Goal: Task Accomplishment & Management: Complete application form

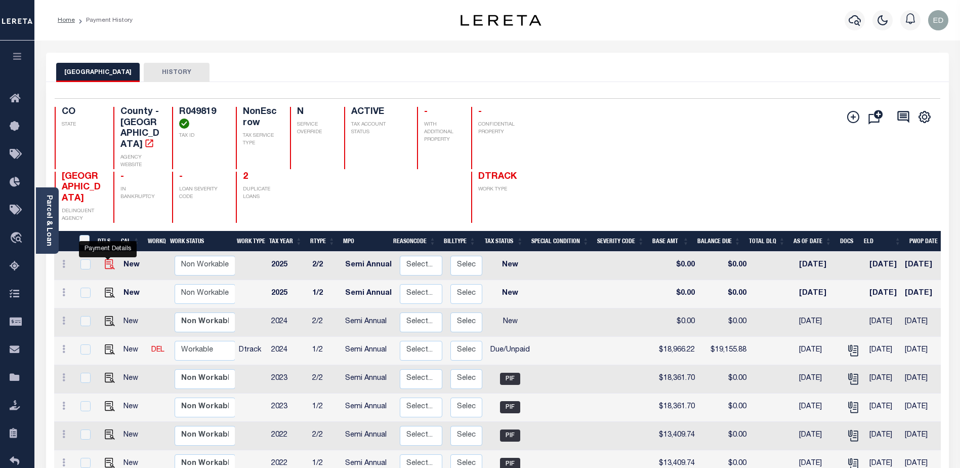
click at [107, 259] on img "" at bounding box center [110, 264] width 10 height 10
checkbox input "true"
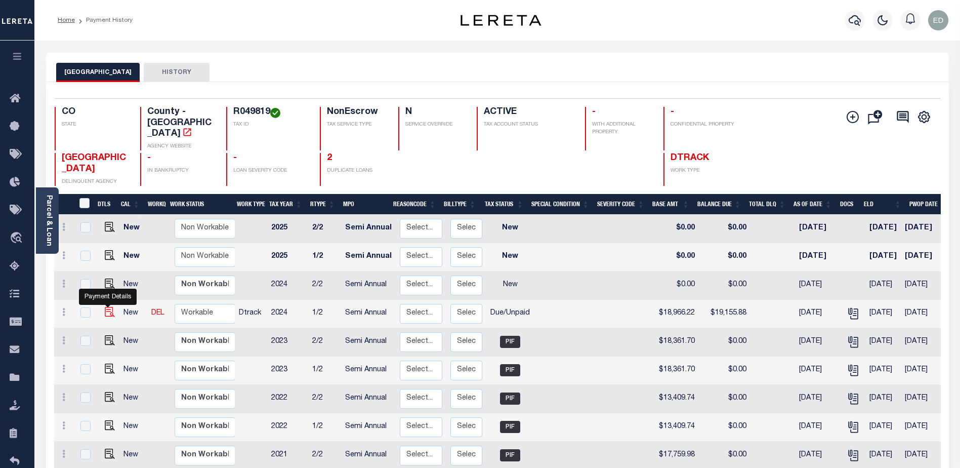
click at [108, 307] on img "" at bounding box center [110, 312] width 10 height 10
checkbox input "true"
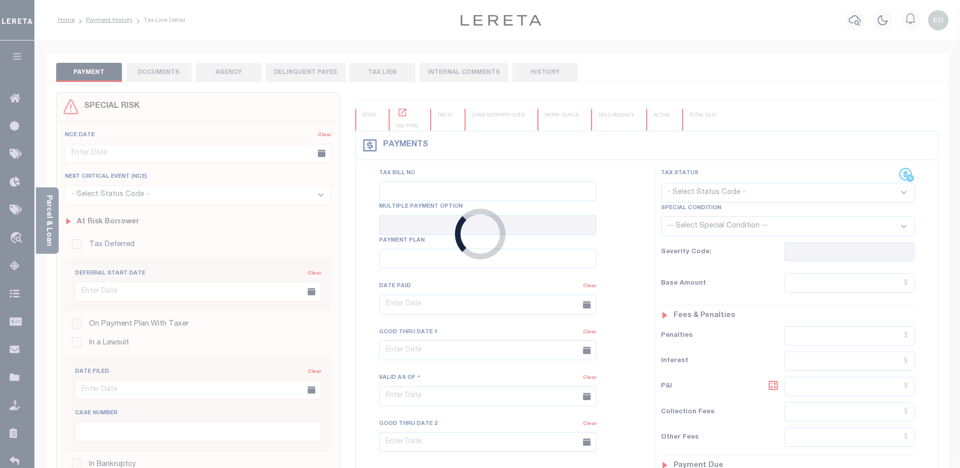
type input "Semi Annual"
type input "03/26/2025"
select select "DUE"
type input "$18,966.22"
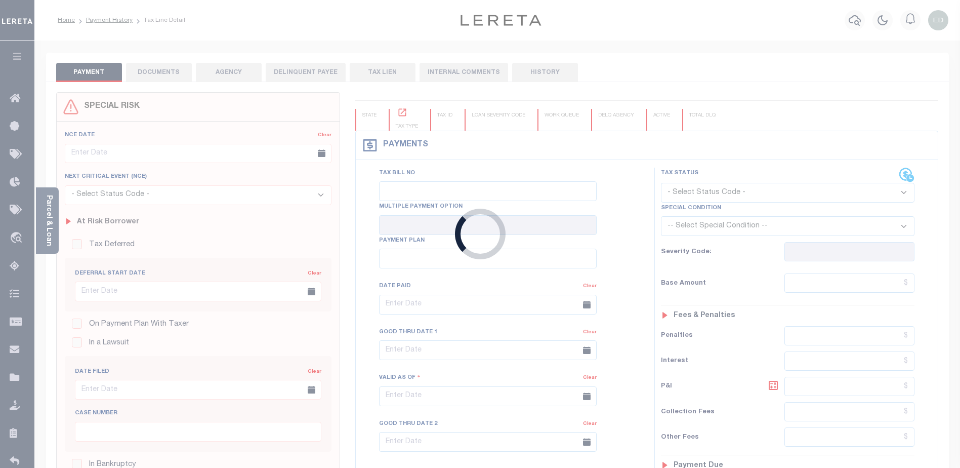
type input "$189.66"
type input "$19,155.88"
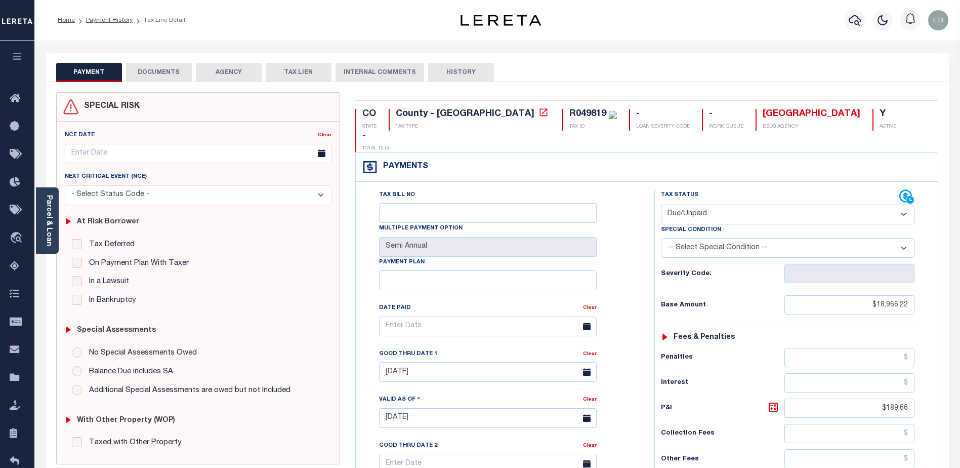
click at [164, 74] on button "DOCUMENTS" at bounding box center [159, 72] width 66 height 19
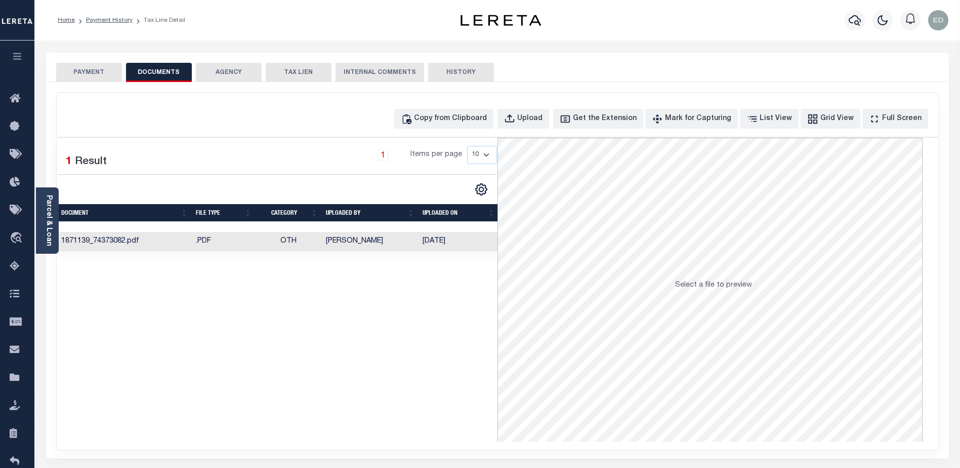
drag, startPoint x: 157, startPoint y: 75, endPoint x: 142, endPoint y: 105, distance: 32.8
click at [142, 105] on div "Copy from Clipboard Upload Get the Extension Mark for Capturing Got it List Vie…" at bounding box center [498, 271] width 882 height 357
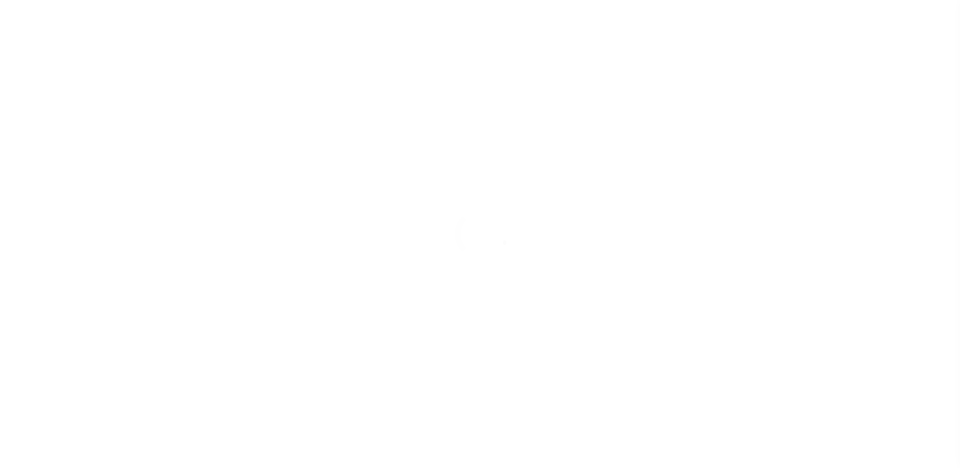
scroll to position [20, 0]
select select "SFP"
type input "[DATE]"
type input "36 - no wire option"
type input "[PERSON_NAME]"
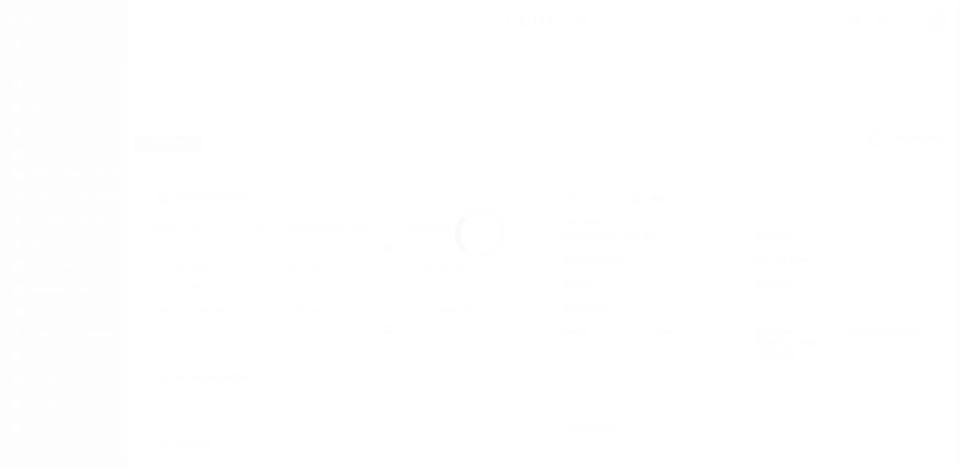
type input "E & A"
select select "0"
select select "73"
select select "1"
select select "44"
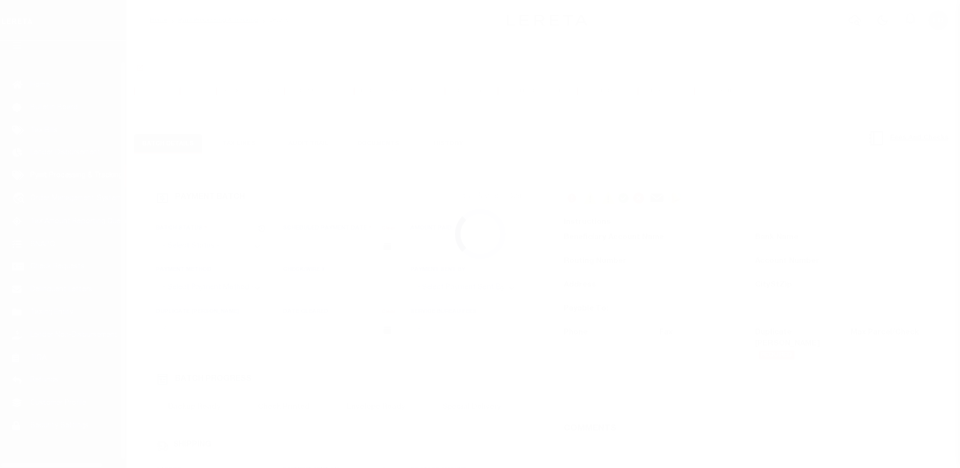
radio input "true"
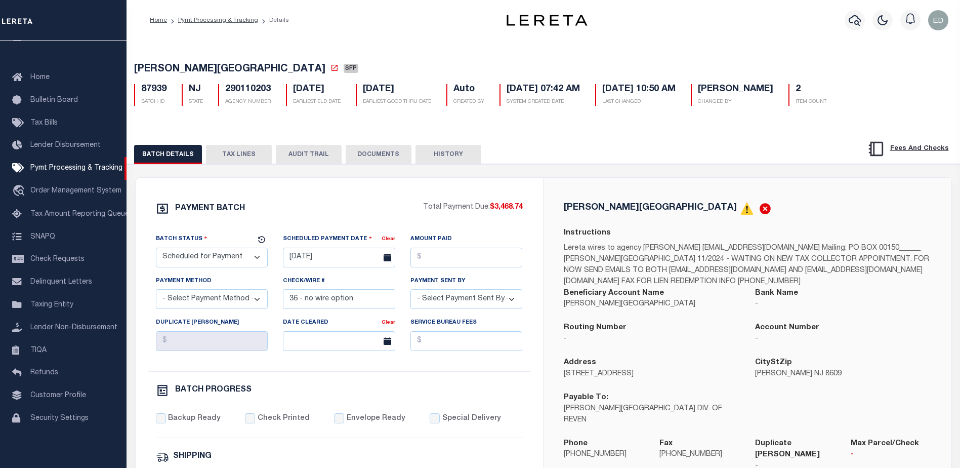
click at [375, 158] on button "DOCUMENTS" at bounding box center [379, 154] width 66 height 19
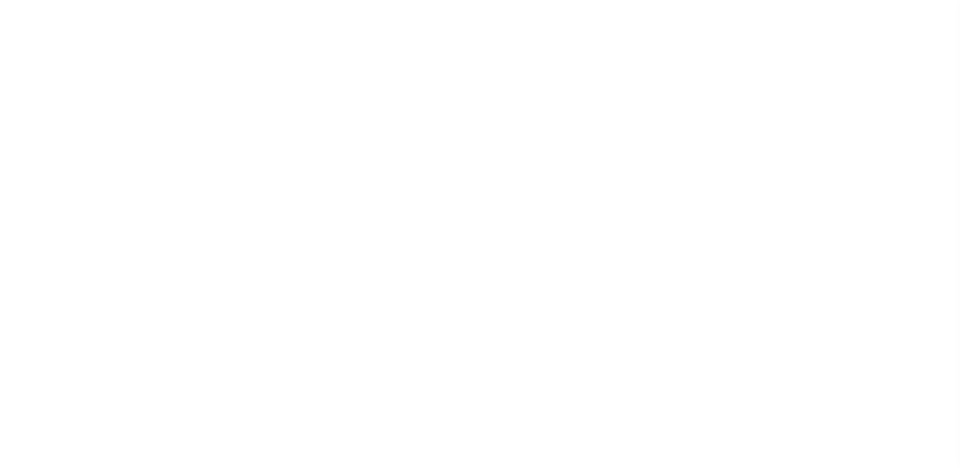
select select "SFP"
select select "0"
select select "73"
select select "1"
select select "44"
